Goal: Check status: Check status

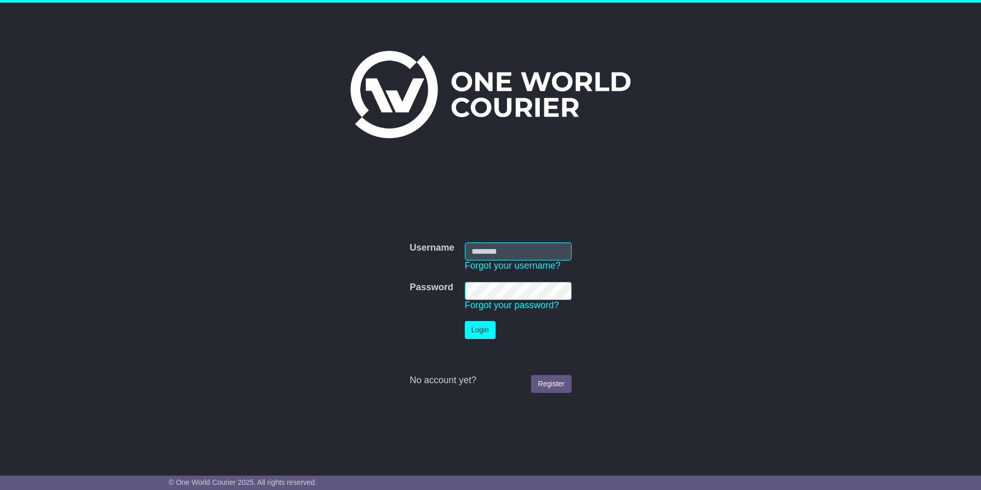
type input "**********"
click at [471, 335] on button "Login" at bounding box center [480, 330] width 31 height 18
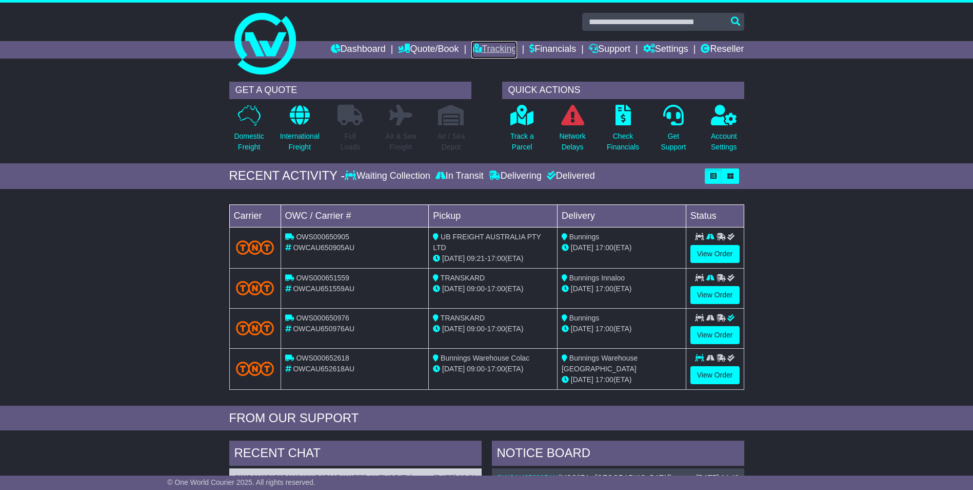
click at [495, 50] on link "Tracking" at bounding box center [494, 49] width 45 height 17
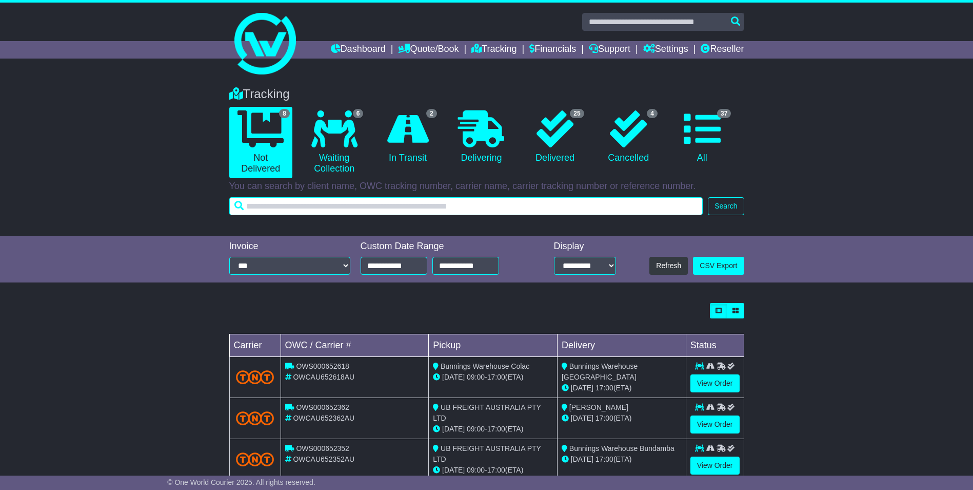
click at [367, 202] on input "text" at bounding box center [466, 206] width 474 height 18
type input "**********"
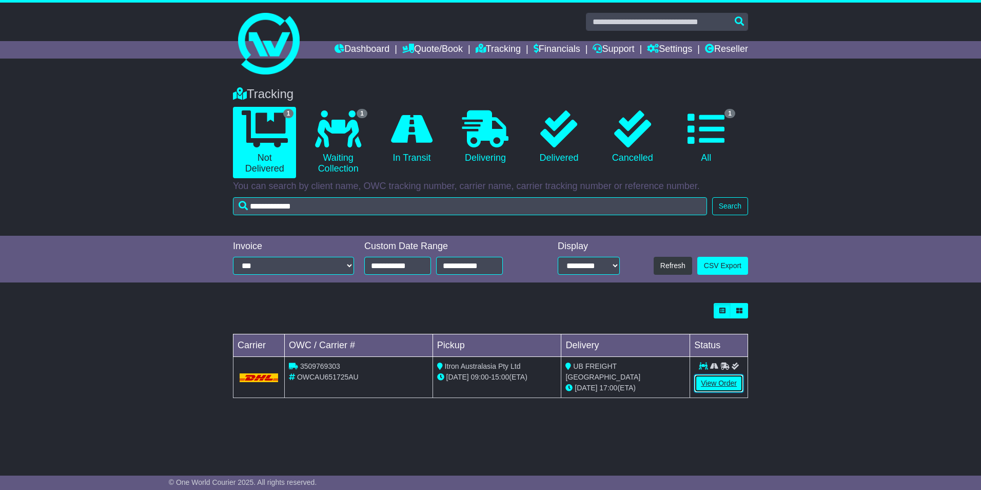
click at [709, 385] on link "View Order" at bounding box center [718, 383] width 49 height 18
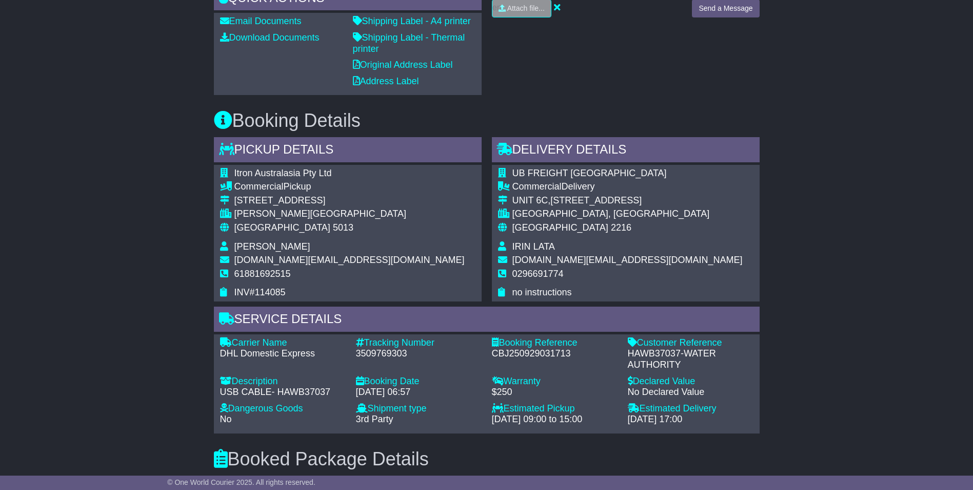
scroll to position [513, 0]
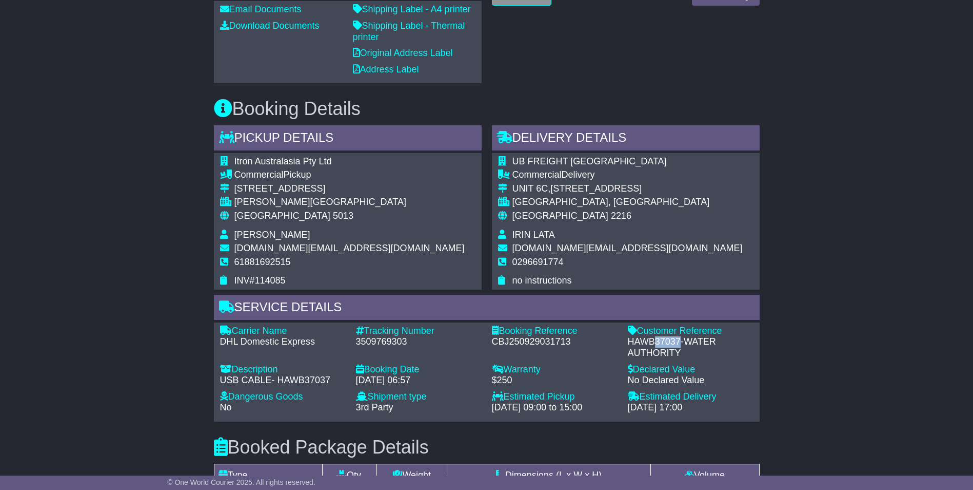
drag, startPoint x: 679, startPoint y: 339, endPoint x: 654, endPoint y: 338, distance: 25.2
click at [654, 338] on div "HAWB37037-WATER AUTHORITY" at bounding box center [691, 347] width 126 height 22
copy div "37037"
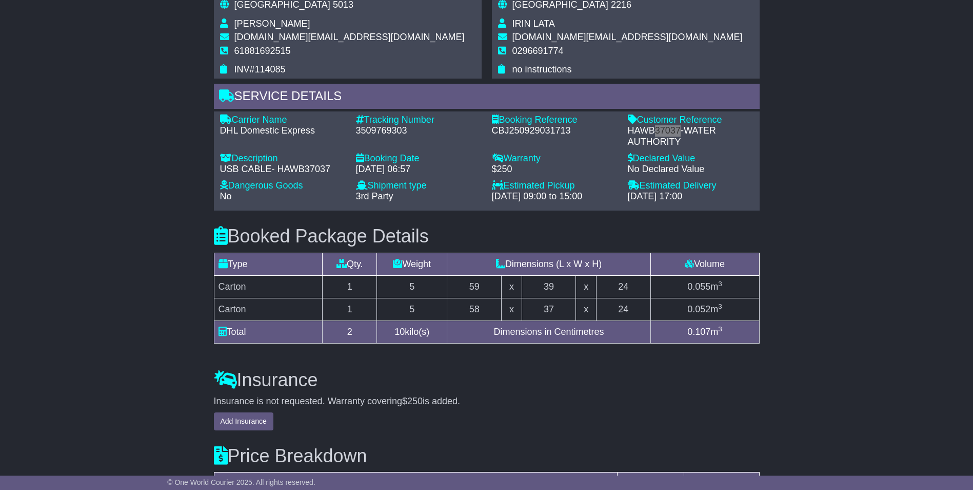
scroll to position [725, 0]
click at [699, 136] on div "HAWB37037-WATER AUTHORITY" at bounding box center [691, 135] width 126 height 22
drag, startPoint x: 679, startPoint y: 123, endPoint x: 657, endPoint y: 131, distance: 23.1
click at [657, 131] on div "Customer Reference - HAWB37037-WATER AUTHORITY" at bounding box center [691, 129] width 136 height 33
click at [657, 131] on div "HAWB37037-WATER AUTHORITY" at bounding box center [691, 135] width 126 height 22
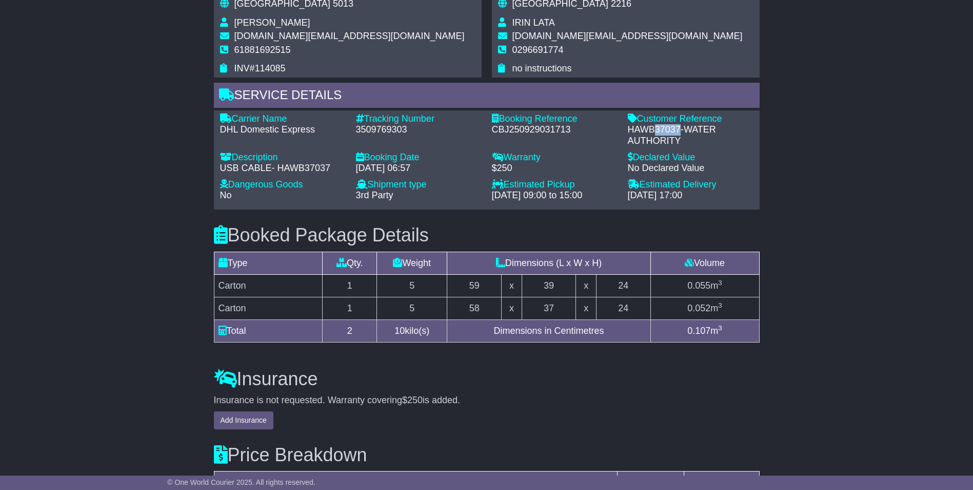
drag, startPoint x: 656, startPoint y: 131, endPoint x: 680, endPoint y: 127, distance: 24.5
click at [680, 127] on div "HAWB37037-WATER AUTHORITY" at bounding box center [691, 135] width 126 height 22
copy div "37037"
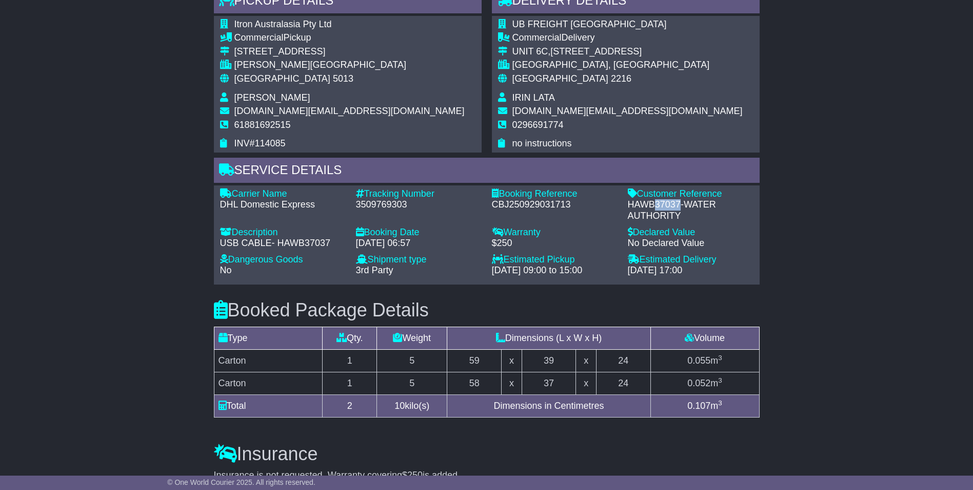
scroll to position [571, 0]
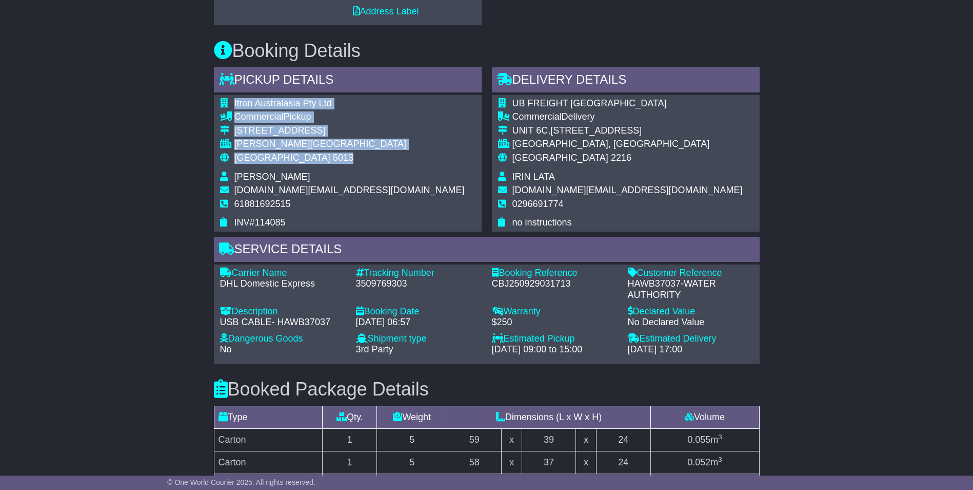
drag, startPoint x: 304, startPoint y: 154, endPoint x: 232, endPoint y: 106, distance: 86.1
click at [232, 106] on tbody "Itron Australasia Pty Ltd Commercial Pickup 8 Rosberg Road WINGFIELD, SA Austra…" at bounding box center [342, 163] width 245 height 130
copy tbody "Itron Australasia Pty Ltd Commercial Pickup 8 Rosberg Road WINGFIELD, SA Austra…"
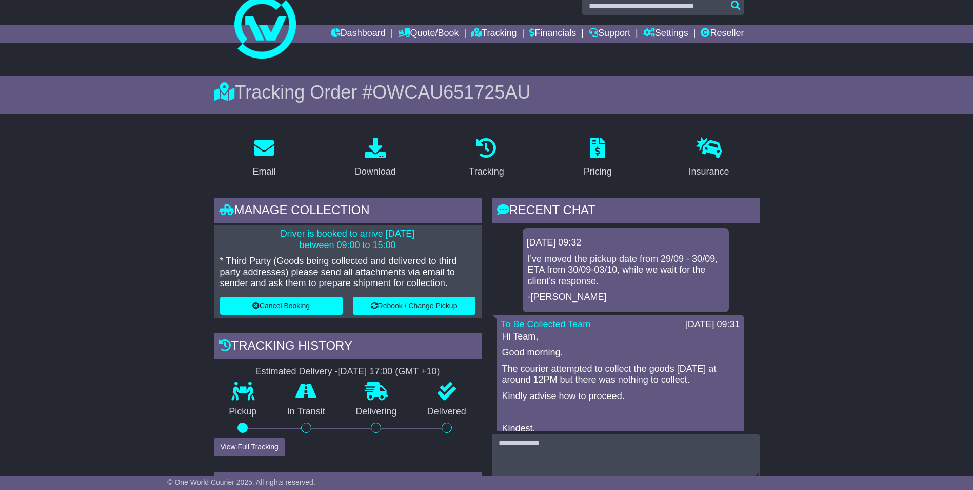
scroll to position [0, 0]
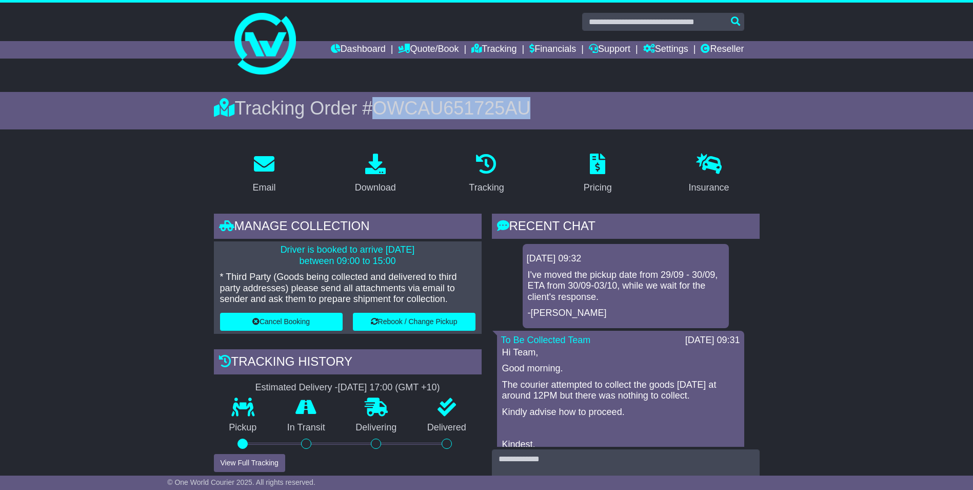
drag, startPoint x: 502, startPoint y: 108, endPoint x: 376, endPoint y: 99, distance: 127.0
click at [376, 99] on div "Tracking Order # OWCAU651725AU" at bounding box center [487, 108] width 546 height 22
copy span "OWCAU651725AU"
